Goal: Transaction & Acquisition: Purchase product/service

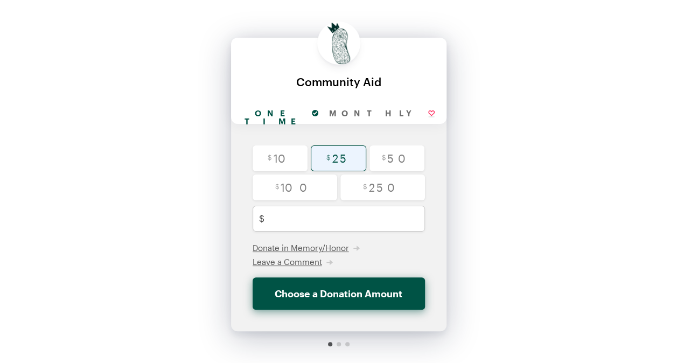
click at [331, 164] on input "radio" at bounding box center [338, 158] width 55 height 26
radio input "true"
type input "25"
checkbox input "false"
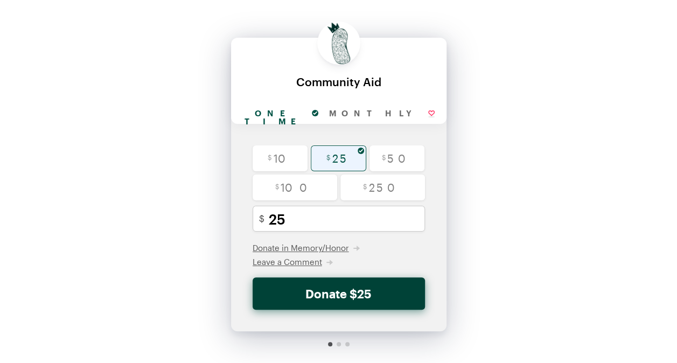
click at [324, 290] on button "Donate $25" at bounding box center [338, 293] width 172 height 32
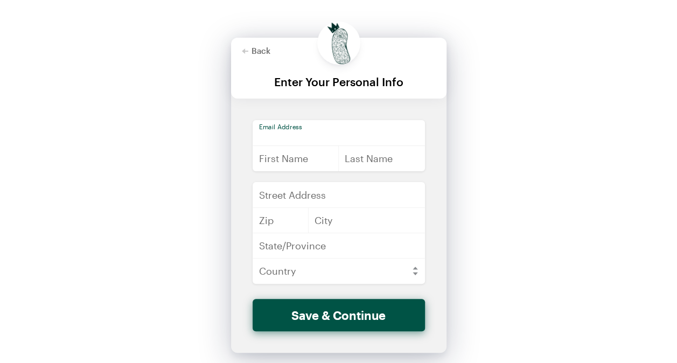
click at [288, 133] on input "email" at bounding box center [338, 133] width 172 height 26
type input "[PERSON_NAME][EMAIL_ADDRESS][DOMAIN_NAME]"
type input "[PERSON_NAME]"
type input "[STREET_ADDRESS]"
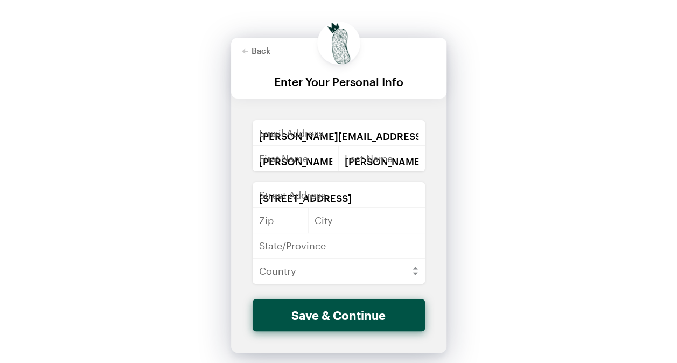
type input "70115"
type input "Non [DEMOGRAPHIC_DATA] or [DEMOGRAPHIC_DATA]"
type input "LA"
select select "US"
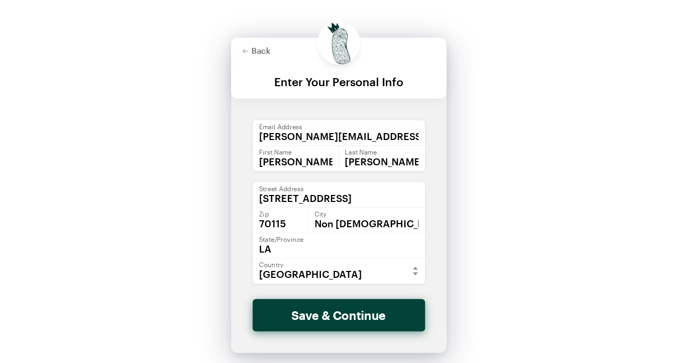
click at [327, 321] on button "Save & Continue" at bounding box center [338, 315] width 172 height 32
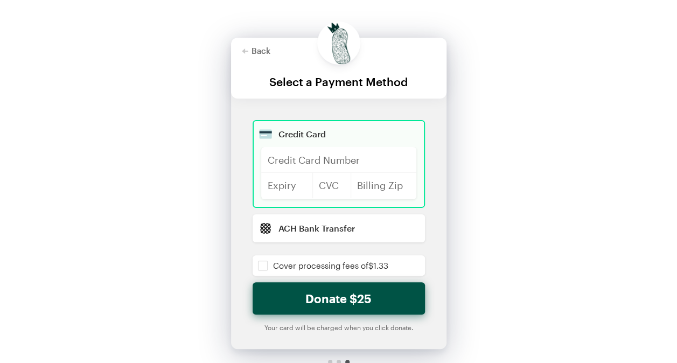
click at [313, 135] on div "Credit Card" at bounding box center [347, 134] width 138 height 9
click at [473, 150] on div "Back Back Select a Payment Method For your generous donation of $25 One time Mo…" at bounding box center [338, 203] width 677 height 406
click at [559, 260] on div "Back Back Select a Payment Method For your generous donation of $25 One time Mo…" at bounding box center [338, 203] width 677 height 406
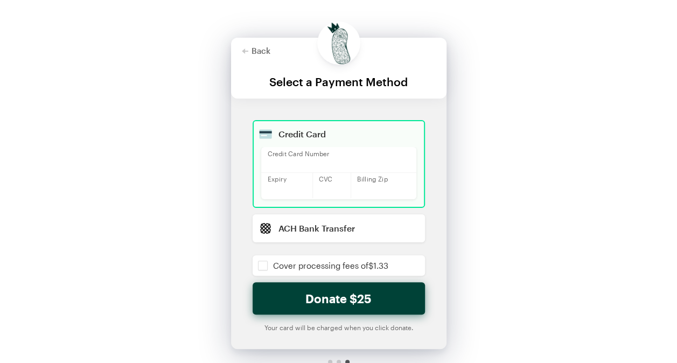
click at [354, 296] on button "Donate $25" at bounding box center [338, 298] width 172 height 32
checkbox input "false"
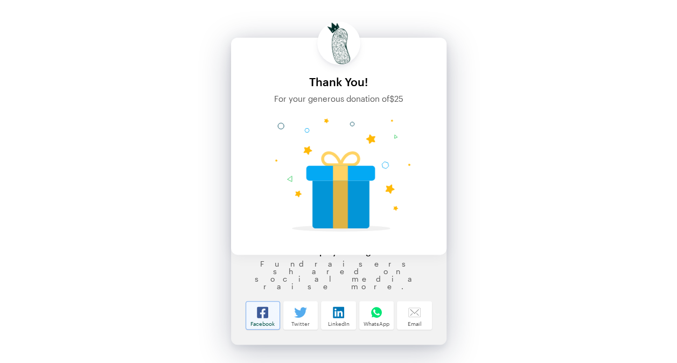
click at [259, 317] on icon at bounding box center [262, 311] width 11 height 11
